Goal: Information Seeking & Learning: Learn about a topic

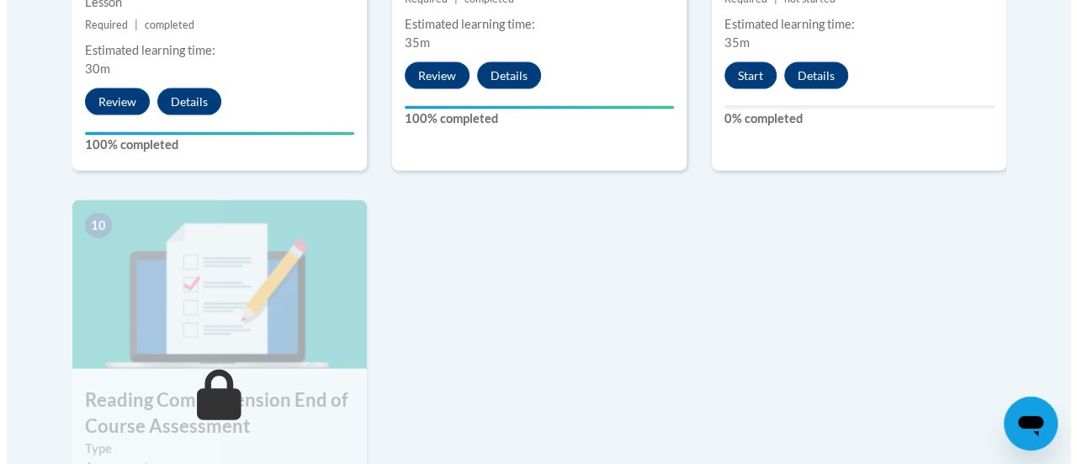
scroll to position [1743, 0]
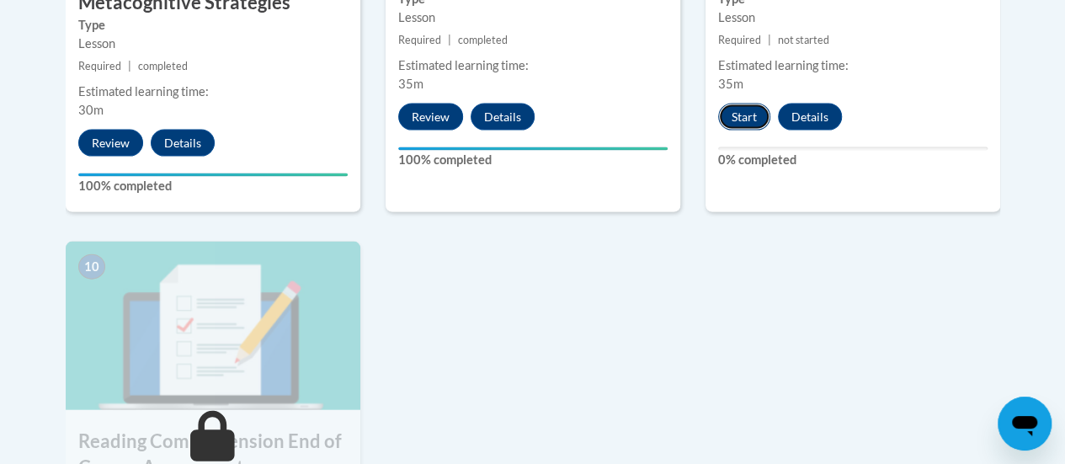
click at [739, 118] on button "Start" at bounding box center [744, 117] width 52 height 27
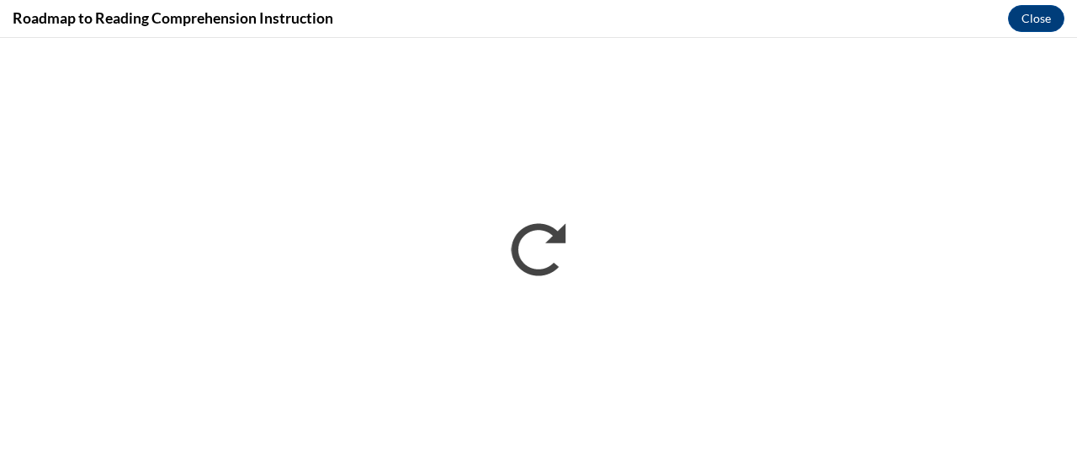
scroll to position [0, 0]
